Goal: Information Seeking & Learning: Learn about a topic

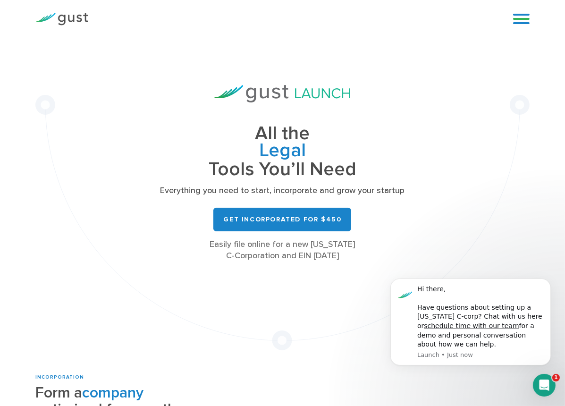
click at [0, 0] on link "Start your Journey" at bounding box center [0, 0] width 0 height 0
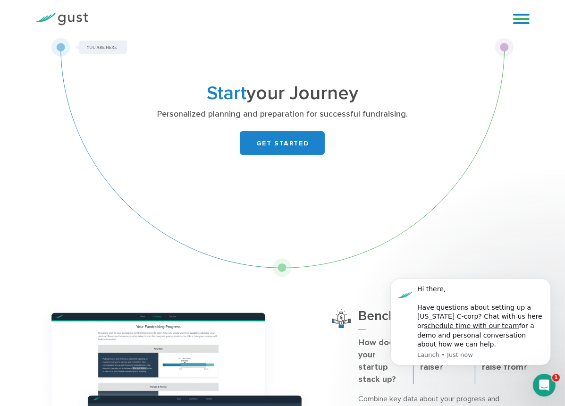
click at [0, 0] on link "Accelerate your Progress" at bounding box center [0, 0] width 0 height 0
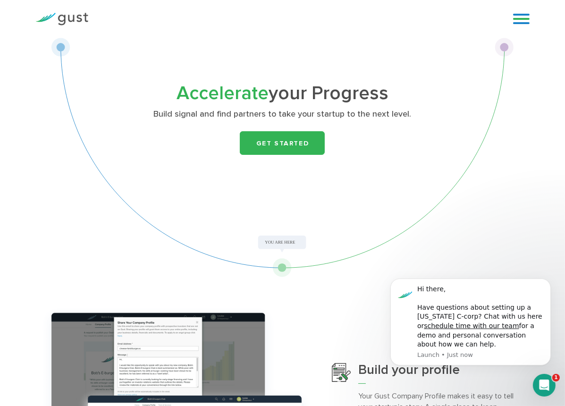
click at [0, 0] on link "Raise Capital" at bounding box center [0, 0] width 0 height 0
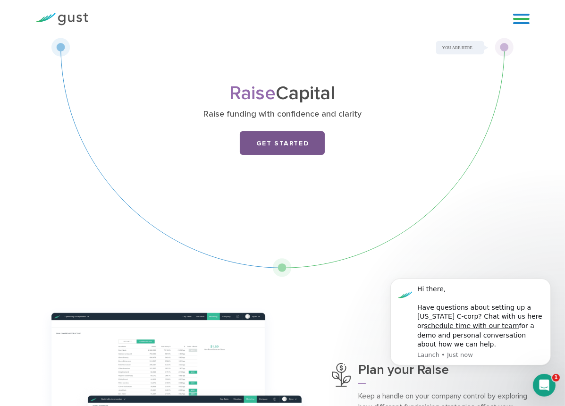
click at [287, 155] on link "Get Started" at bounding box center [282, 143] width 85 height 24
